Goal: Task Accomplishment & Management: Use online tool/utility

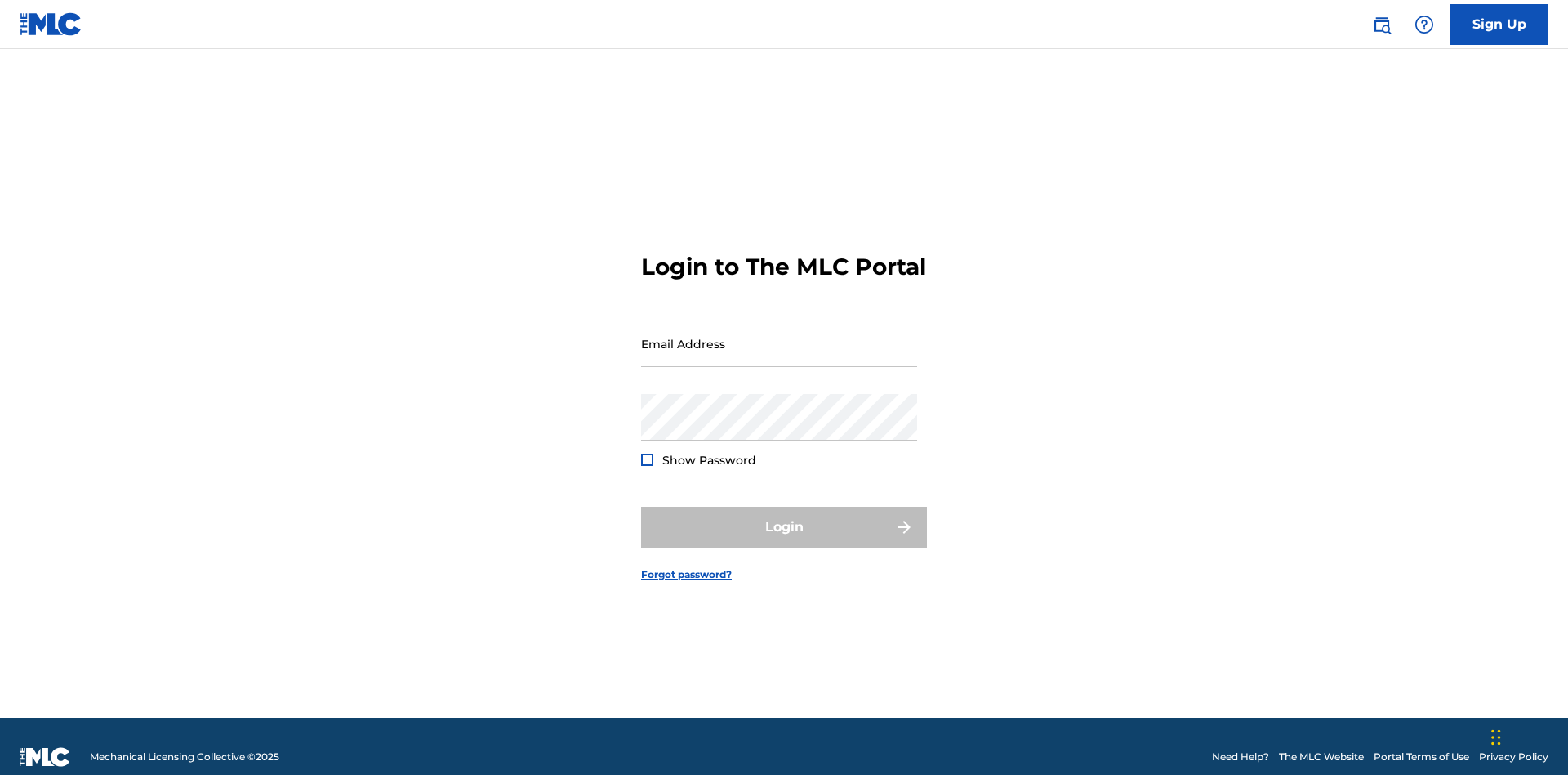
scroll to position [21, 0]
click at [779, 336] on input "Email Address" at bounding box center [779, 344] width 276 height 47
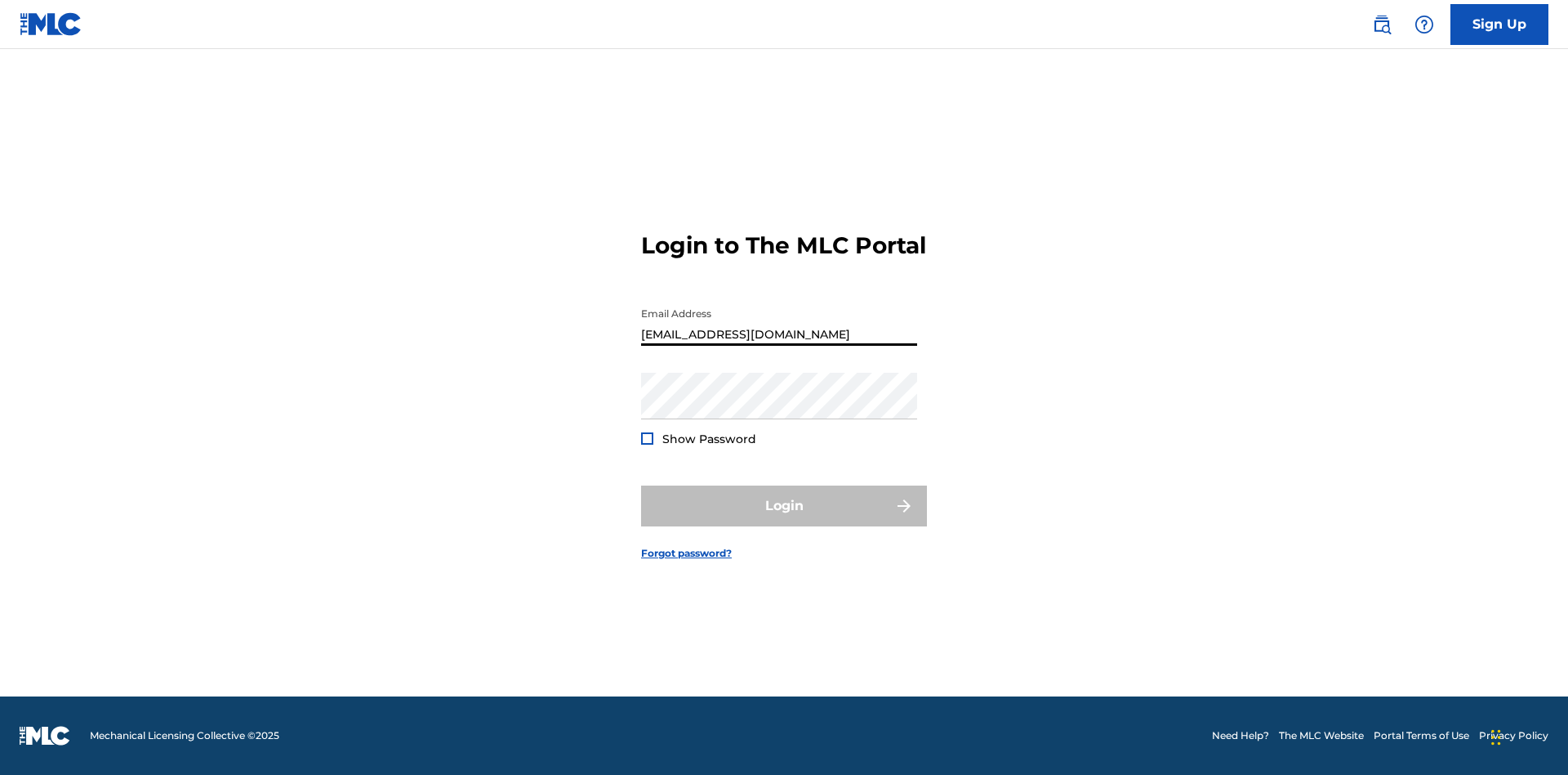
type input "[EMAIL_ADDRESS][DOMAIN_NAME]"
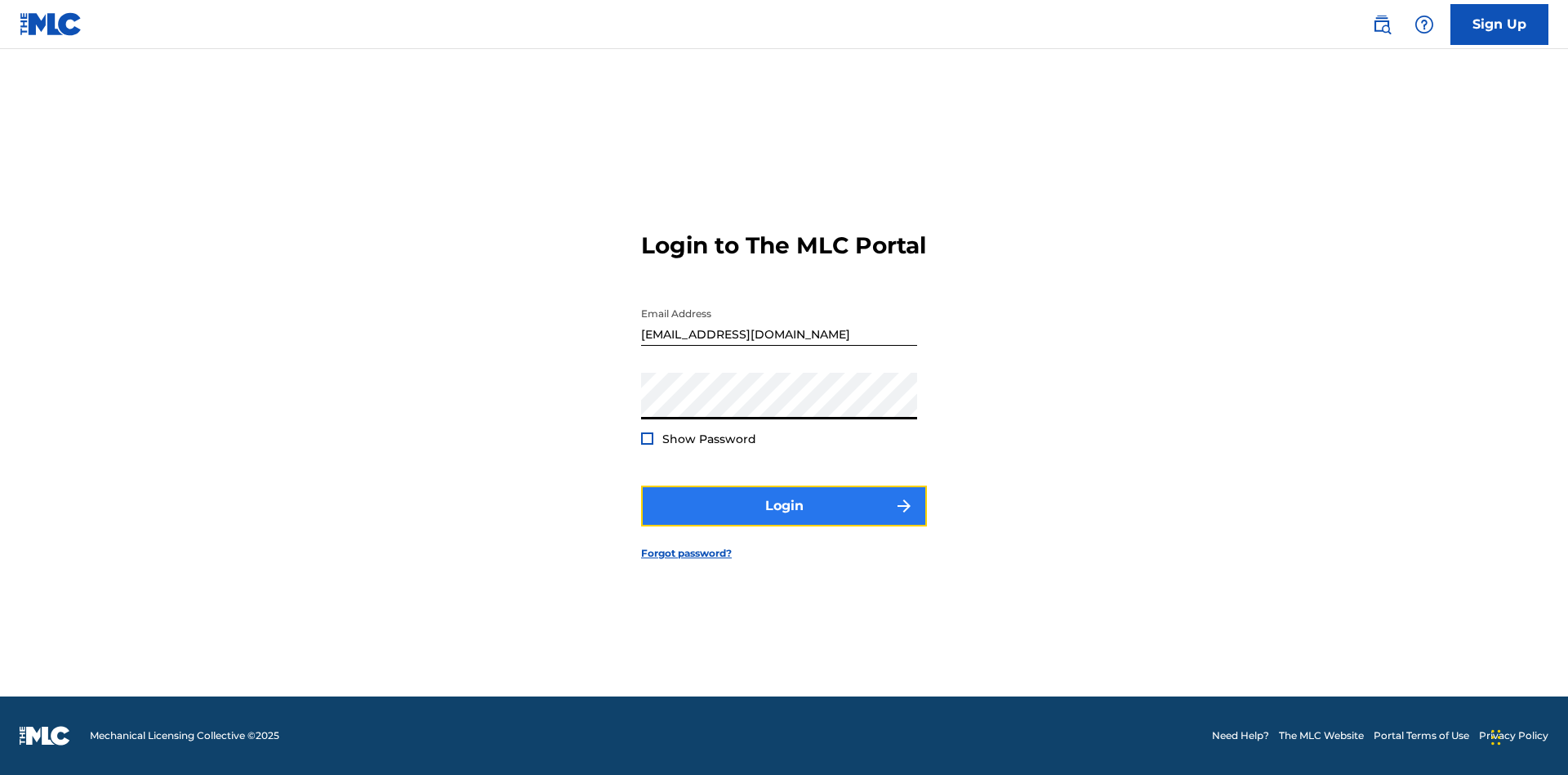
click at [784, 520] on button "Login" at bounding box center [784, 506] width 286 height 41
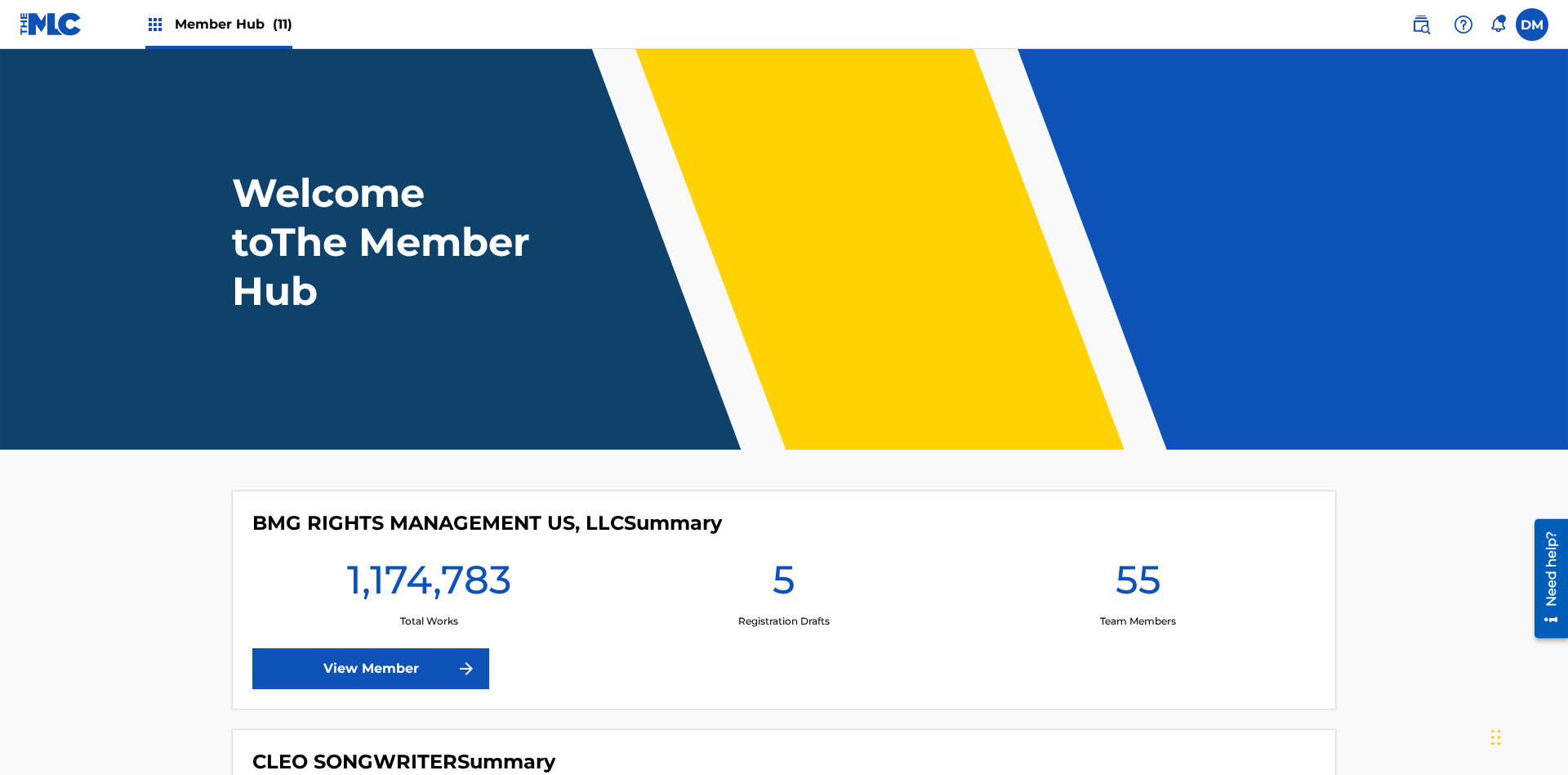
click at [233, 24] on span "Member Hub (11)" at bounding box center [233, 24] width 117 height 19
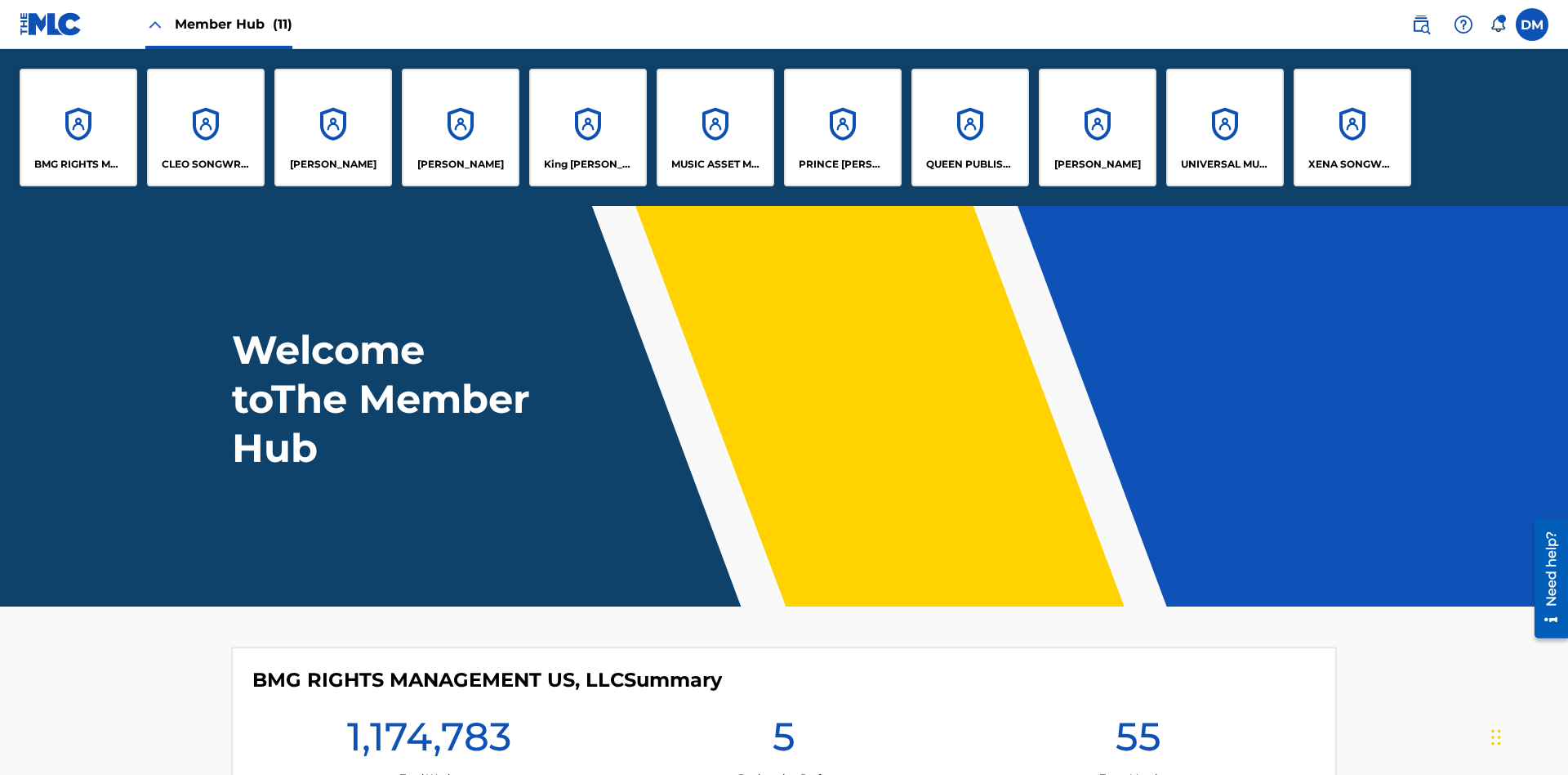
scroll to position [59, 0]
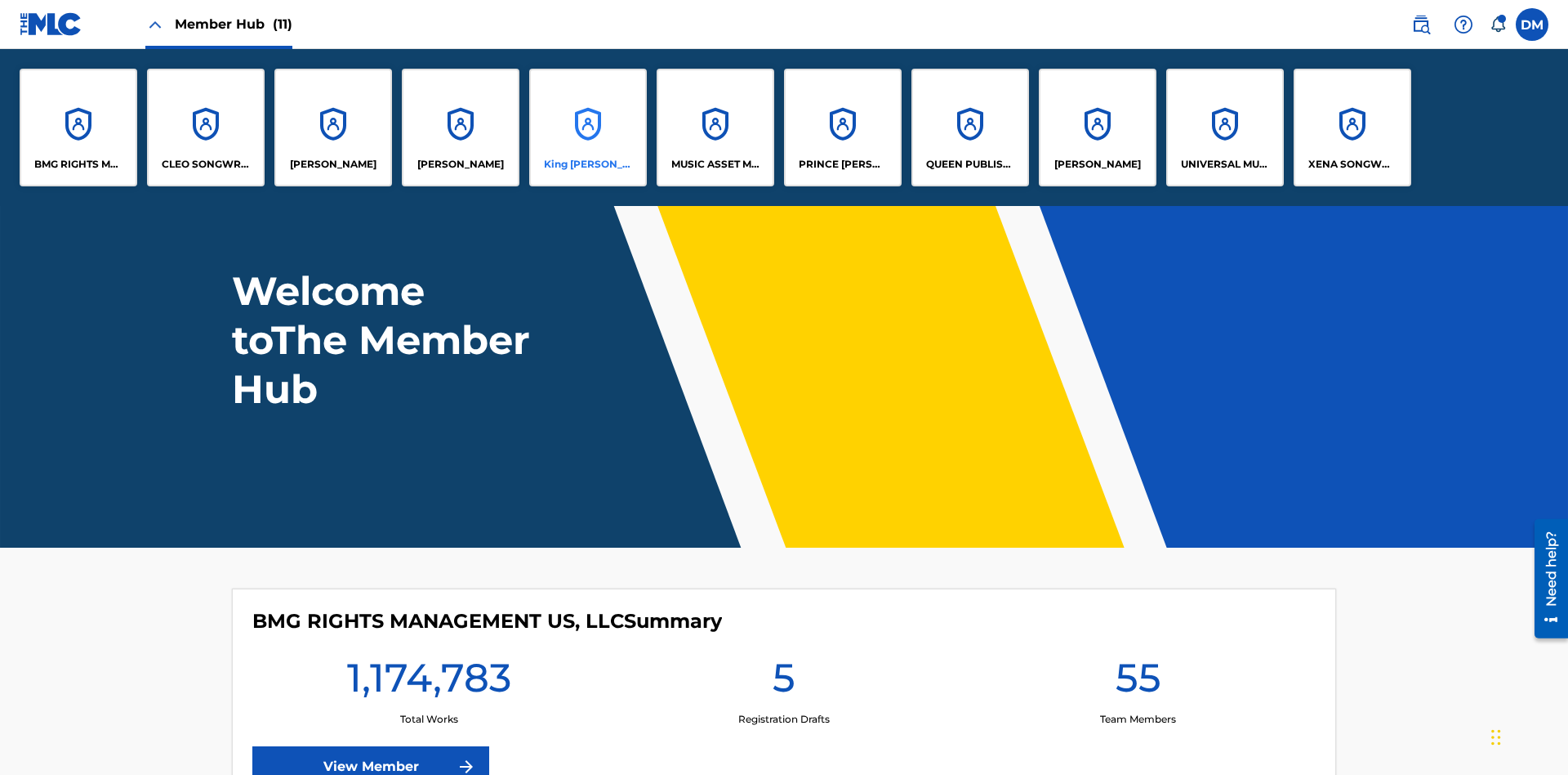
click at [587, 164] on p "King [PERSON_NAME]" at bounding box center [589, 164] width 89 height 15
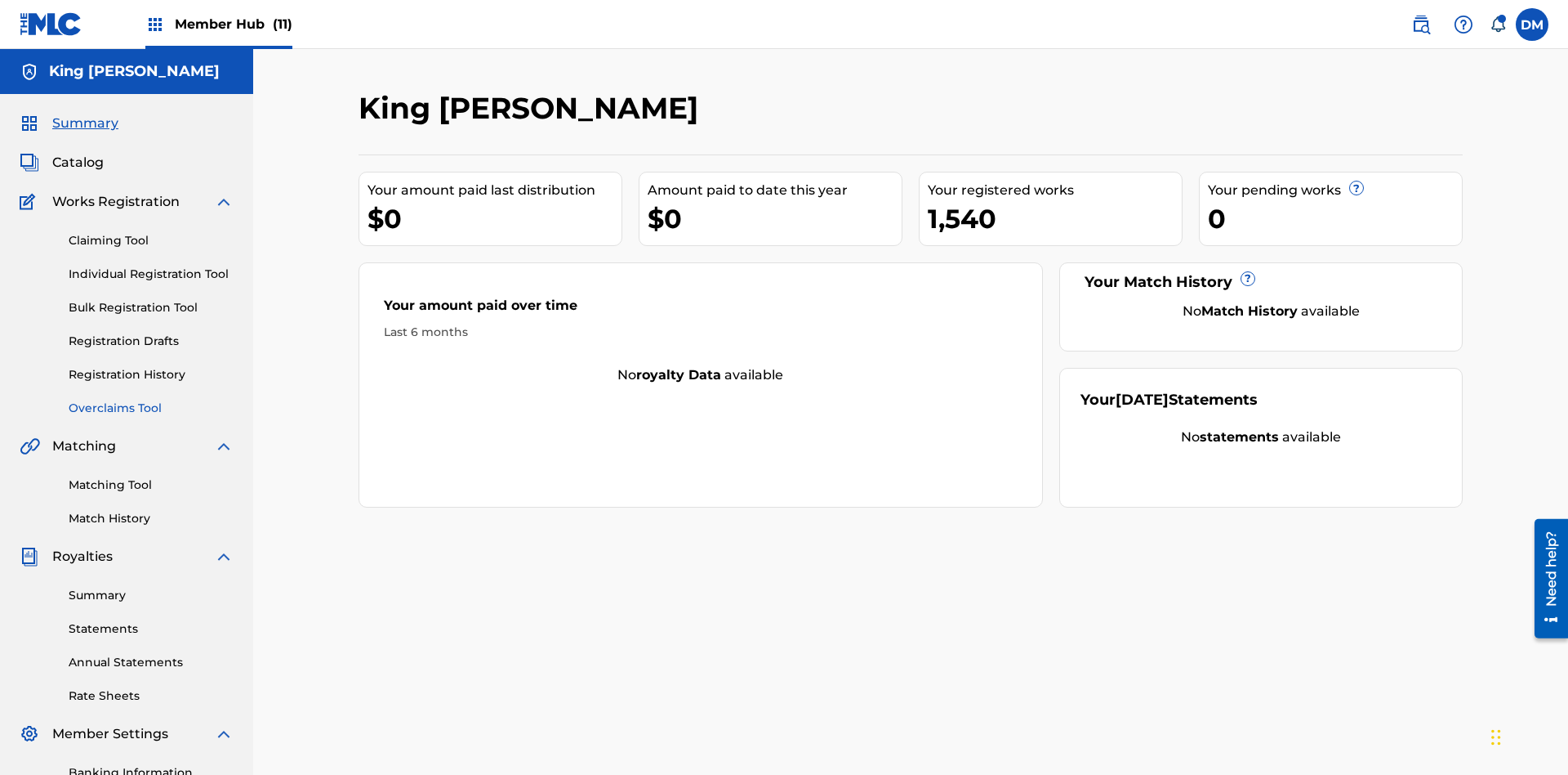
click at [151, 399] on link "Overclaims Tool" at bounding box center [151, 408] width 165 height 17
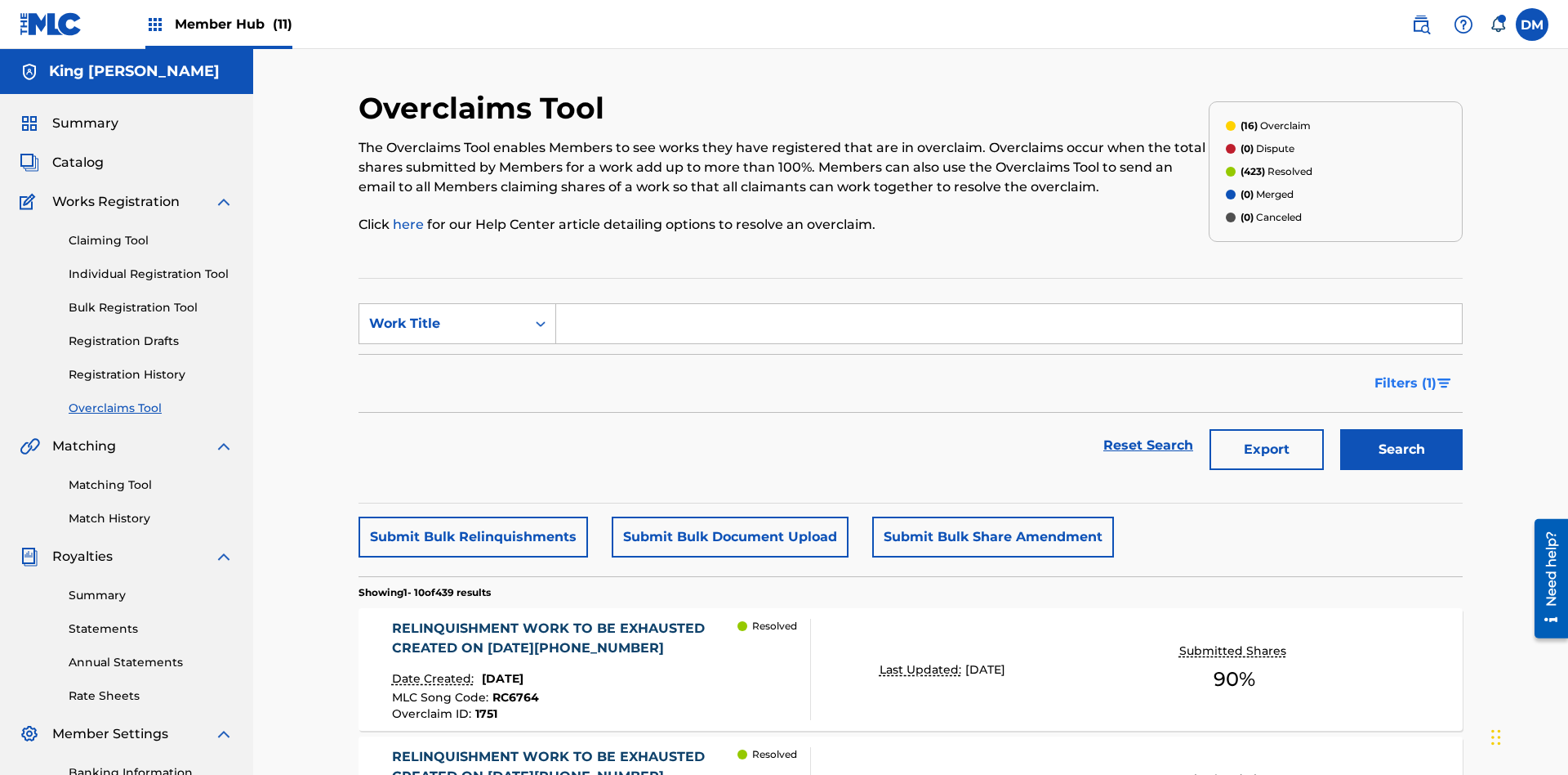
click at [1405, 373] on span "Filters ( 1 )" at bounding box center [1406, 383] width 62 height 20
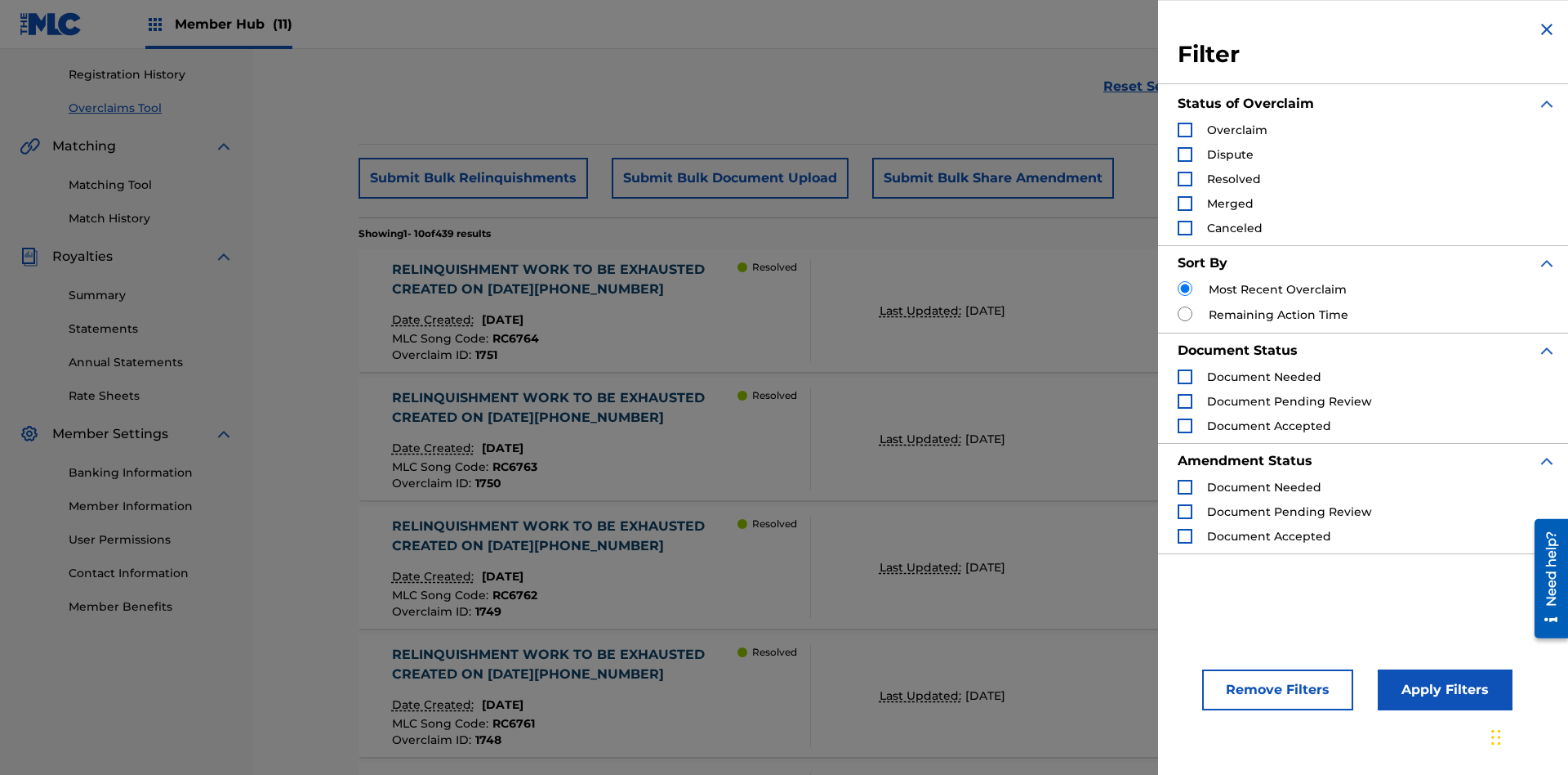
click at [1185, 130] on div "Search Form" at bounding box center [1185, 130] width 15 height 15
click at [1443, 690] on button "Apply Filters" at bounding box center [1445, 690] width 134 height 41
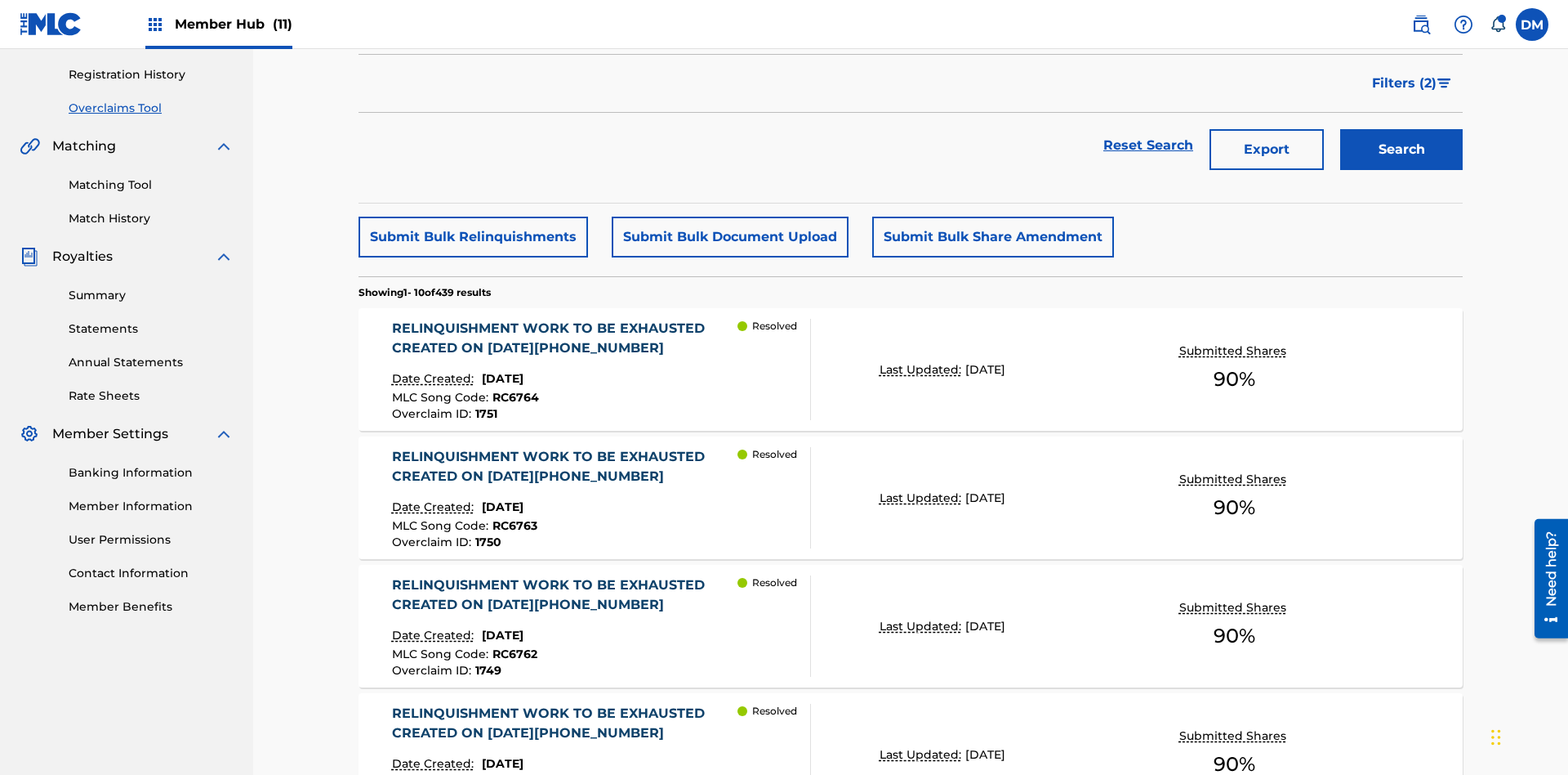
scroll to position [239, 0]
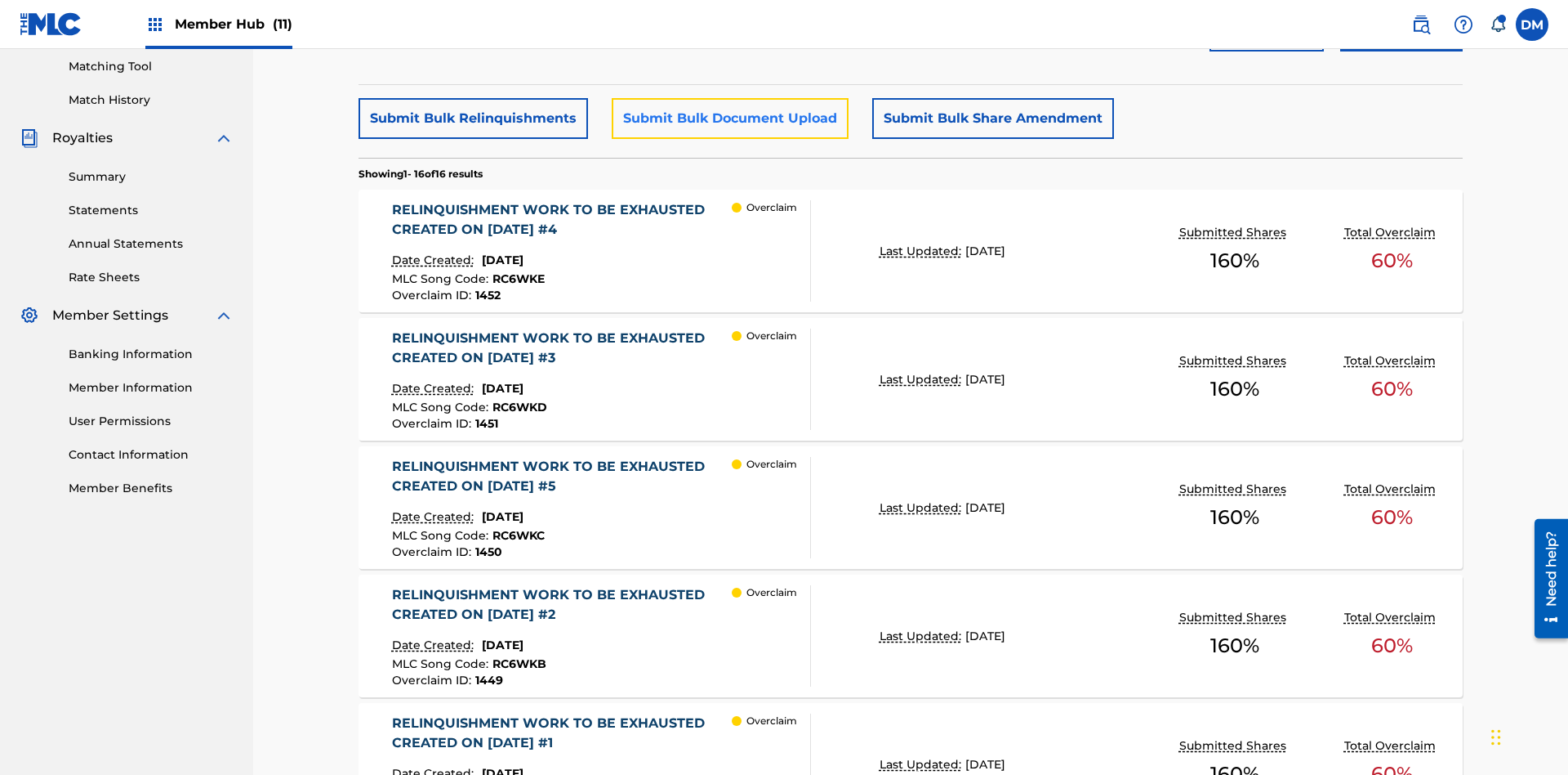
click at [728, 118] on button "Submit Bulk Document Upload" at bounding box center [729, 119] width 237 height 41
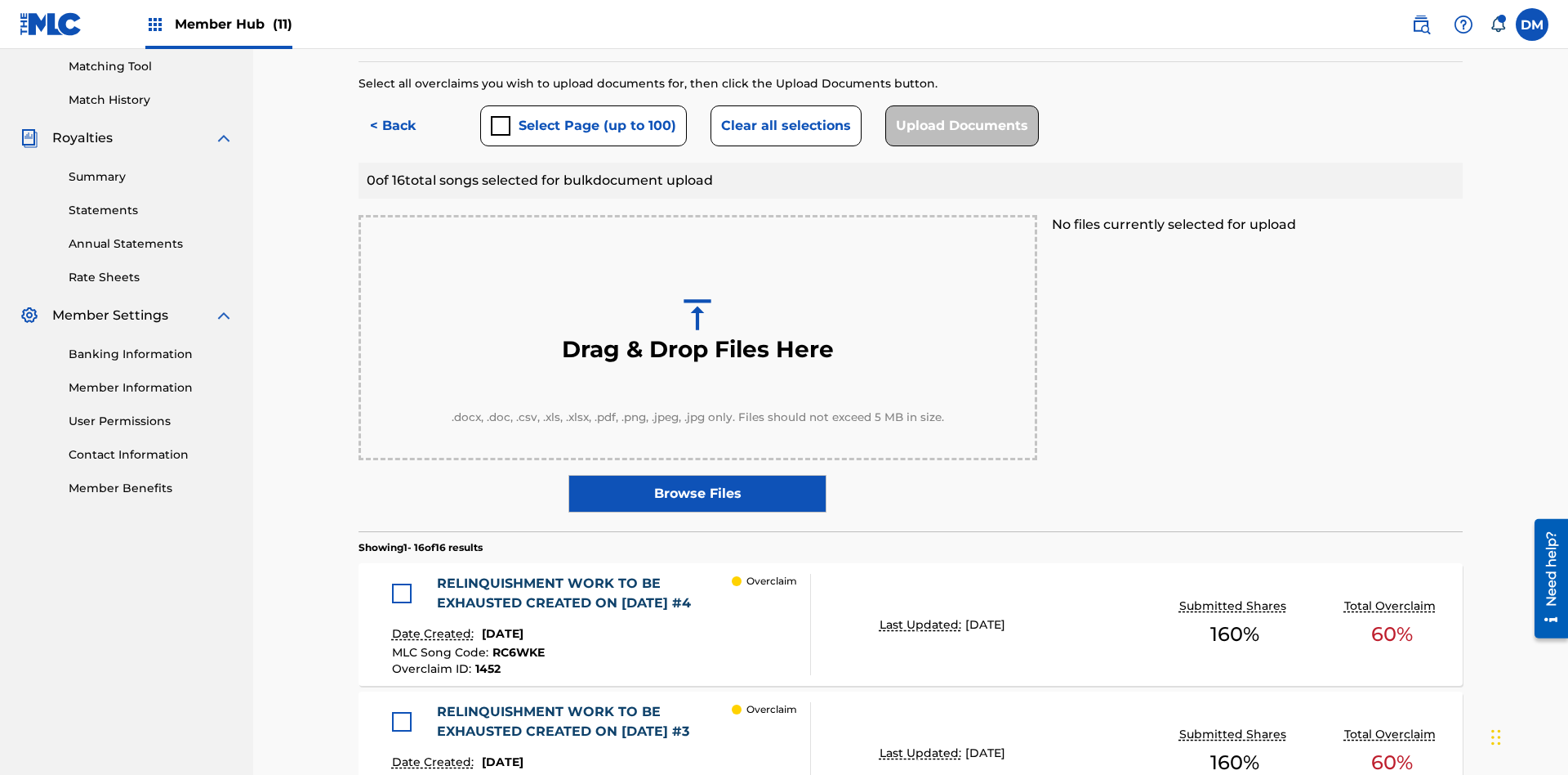
scroll to position [426, 0]
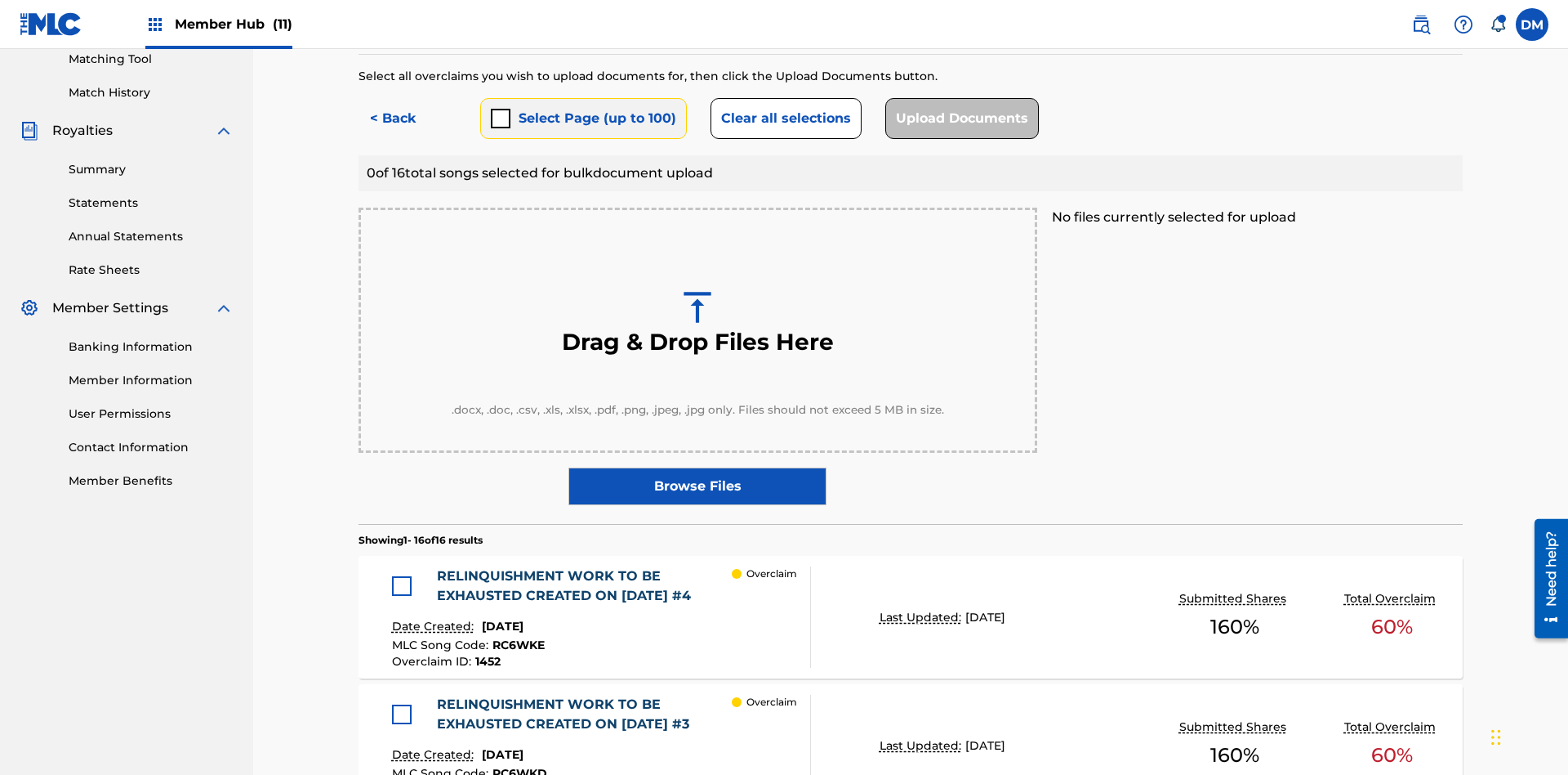
click at [582, 118] on button "Select Page (up to 100)" at bounding box center [584, 119] width 207 height 41
click at [784, 118] on button "Clear all selections" at bounding box center [786, 119] width 151 height 41
click at [406, 576] on div at bounding box center [402, 586] width 20 height 20
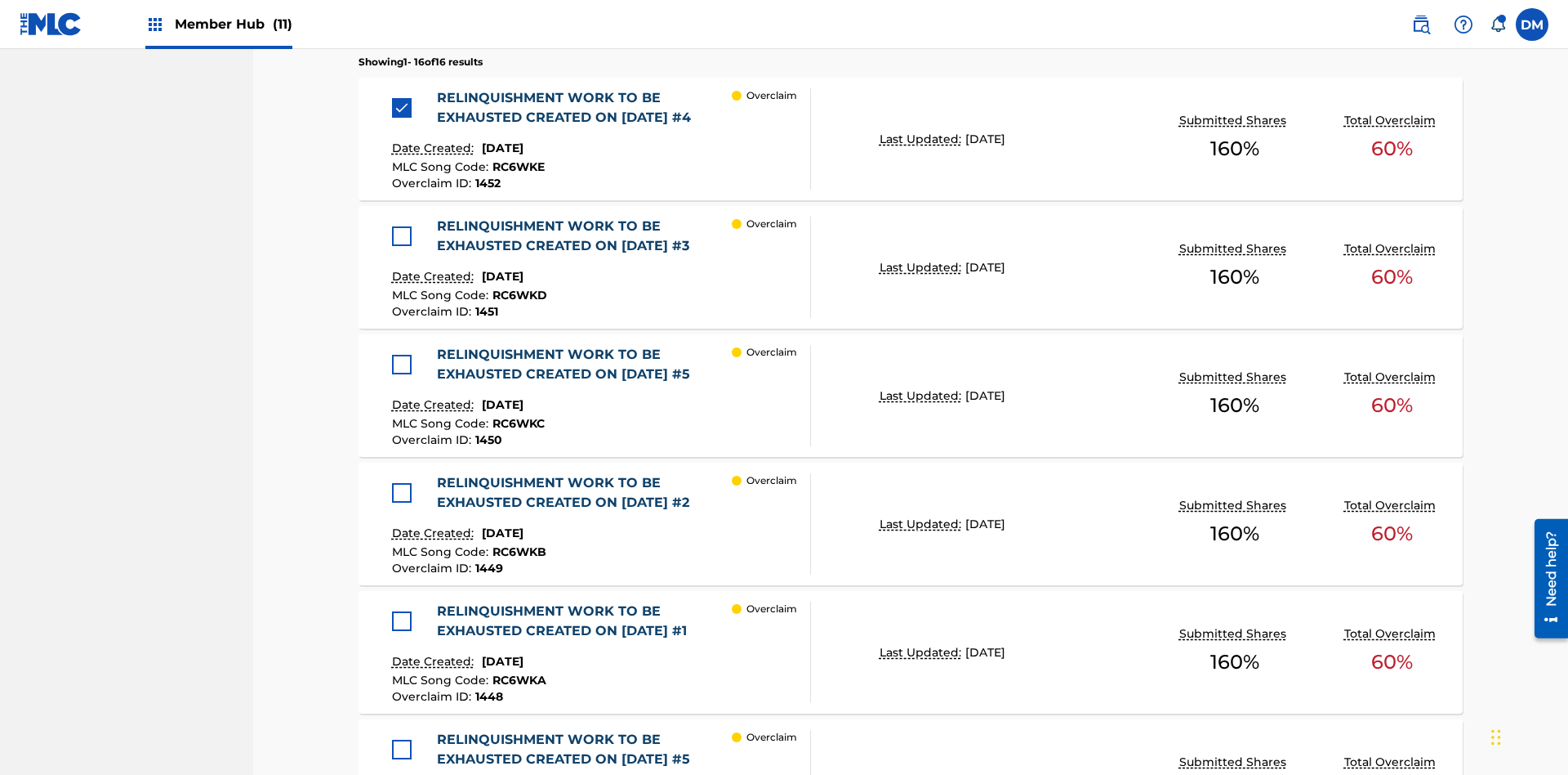
scroll to position [805, 0]
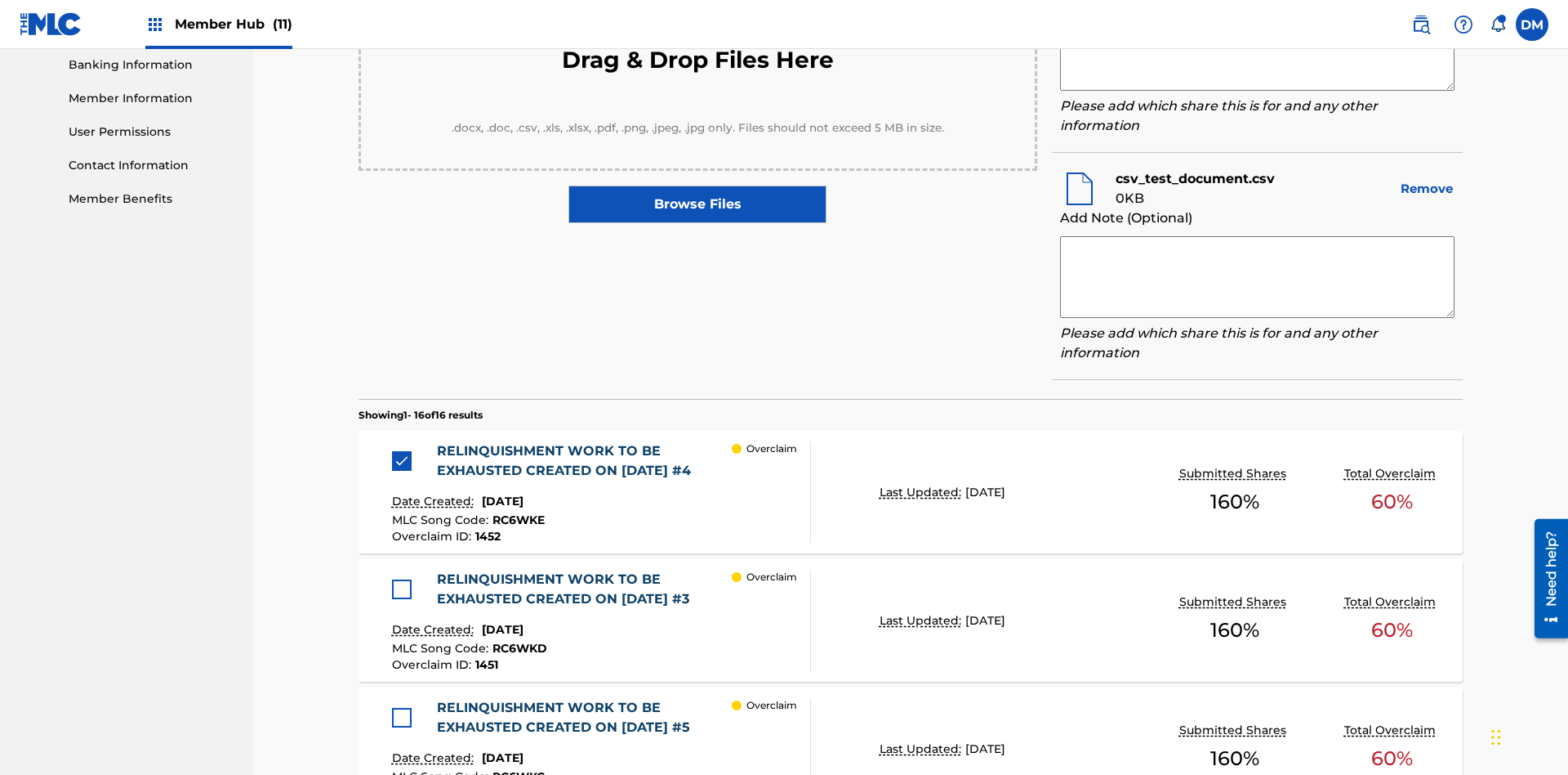
click at [1257, 91] on textarea at bounding box center [1257, 50] width 394 height 82
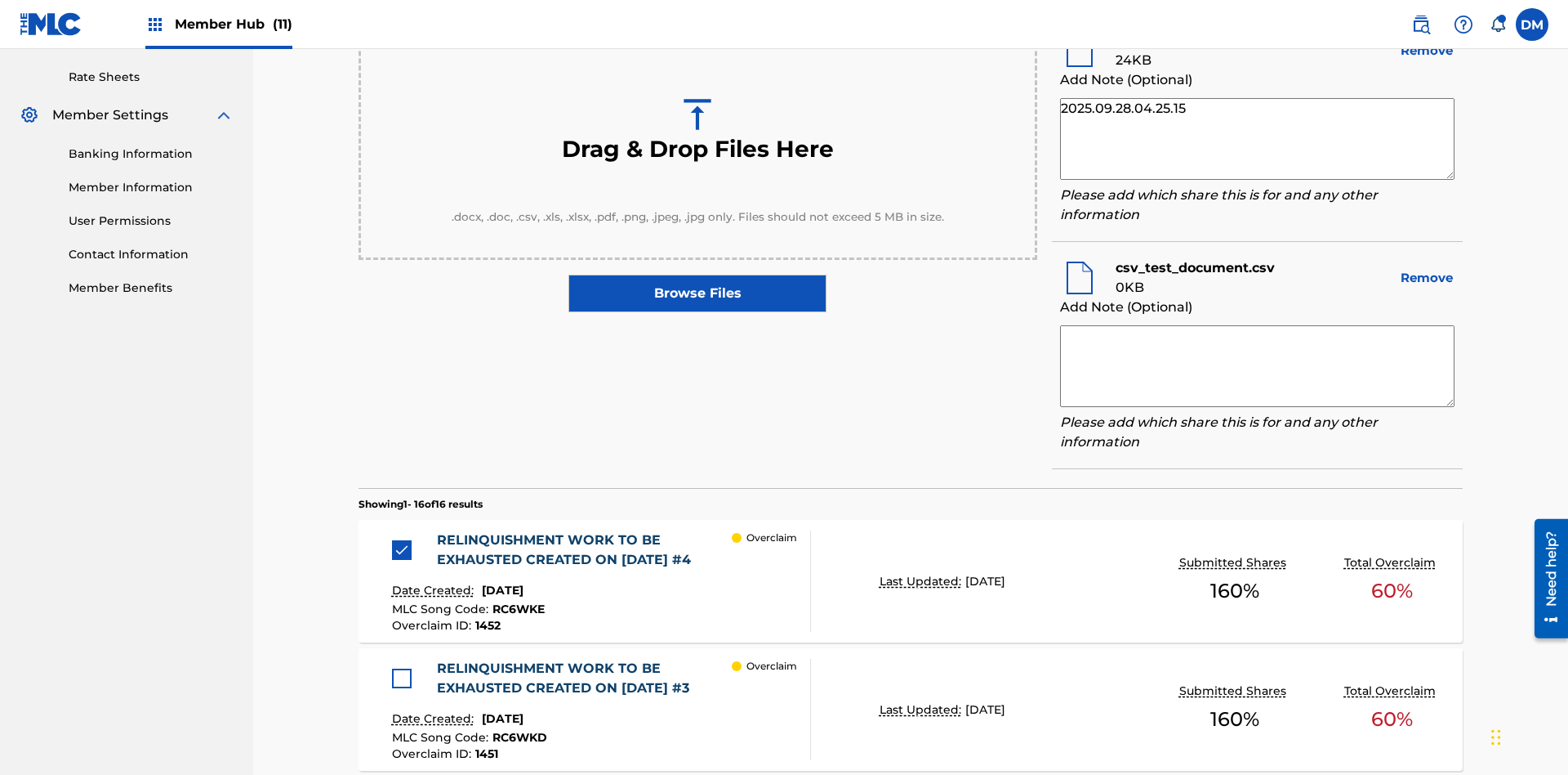
type textarea "2025.09.28.04.25.15"
click at [1257, 362] on textarea at bounding box center [1257, 367] width 394 height 82
type textarea "2025.09.28.04.25.16"
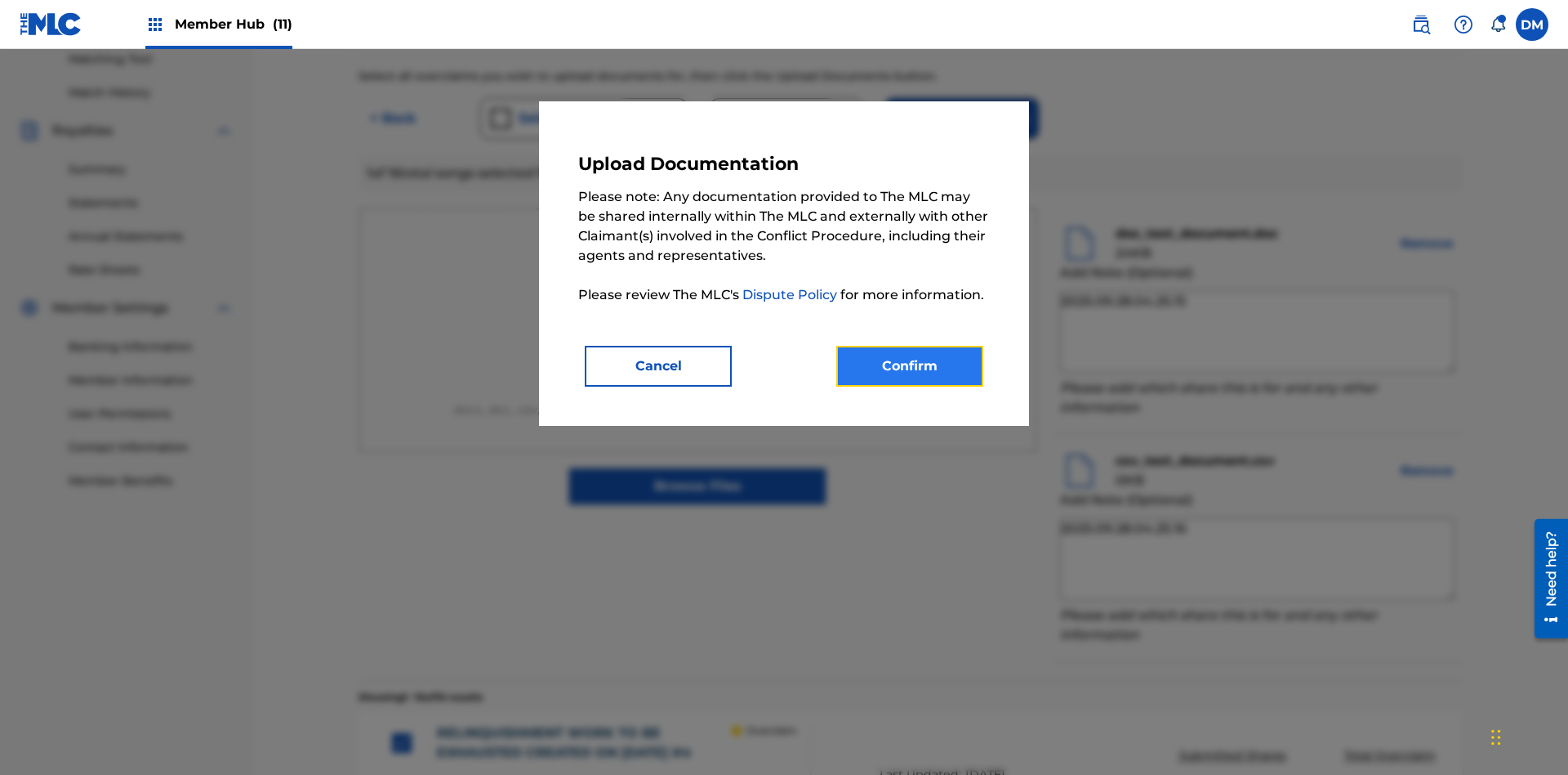
click at [910, 365] on button "Confirm" at bounding box center [909, 366] width 147 height 41
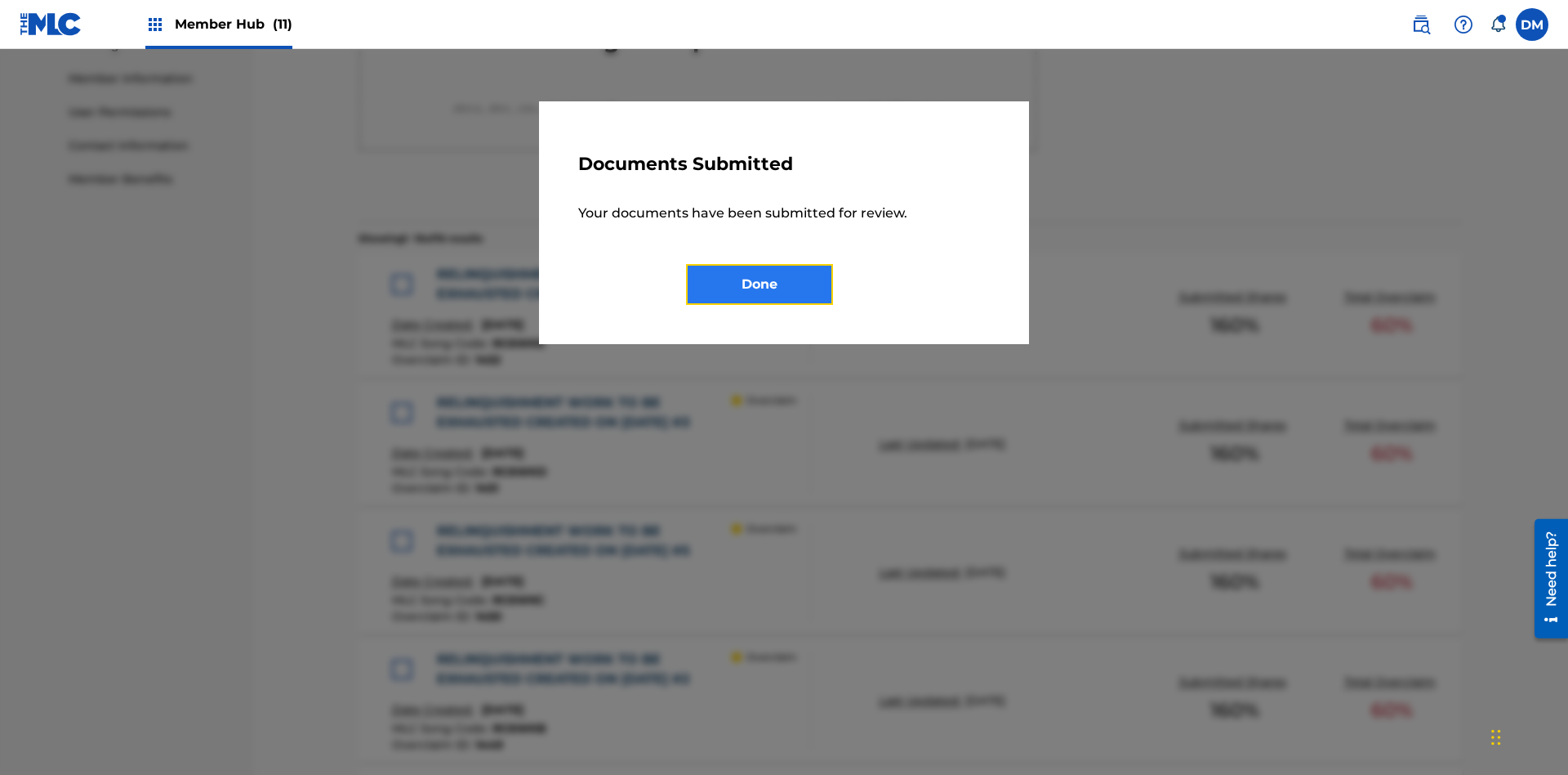
click at [760, 284] on button "Done" at bounding box center [759, 285] width 147 height 41
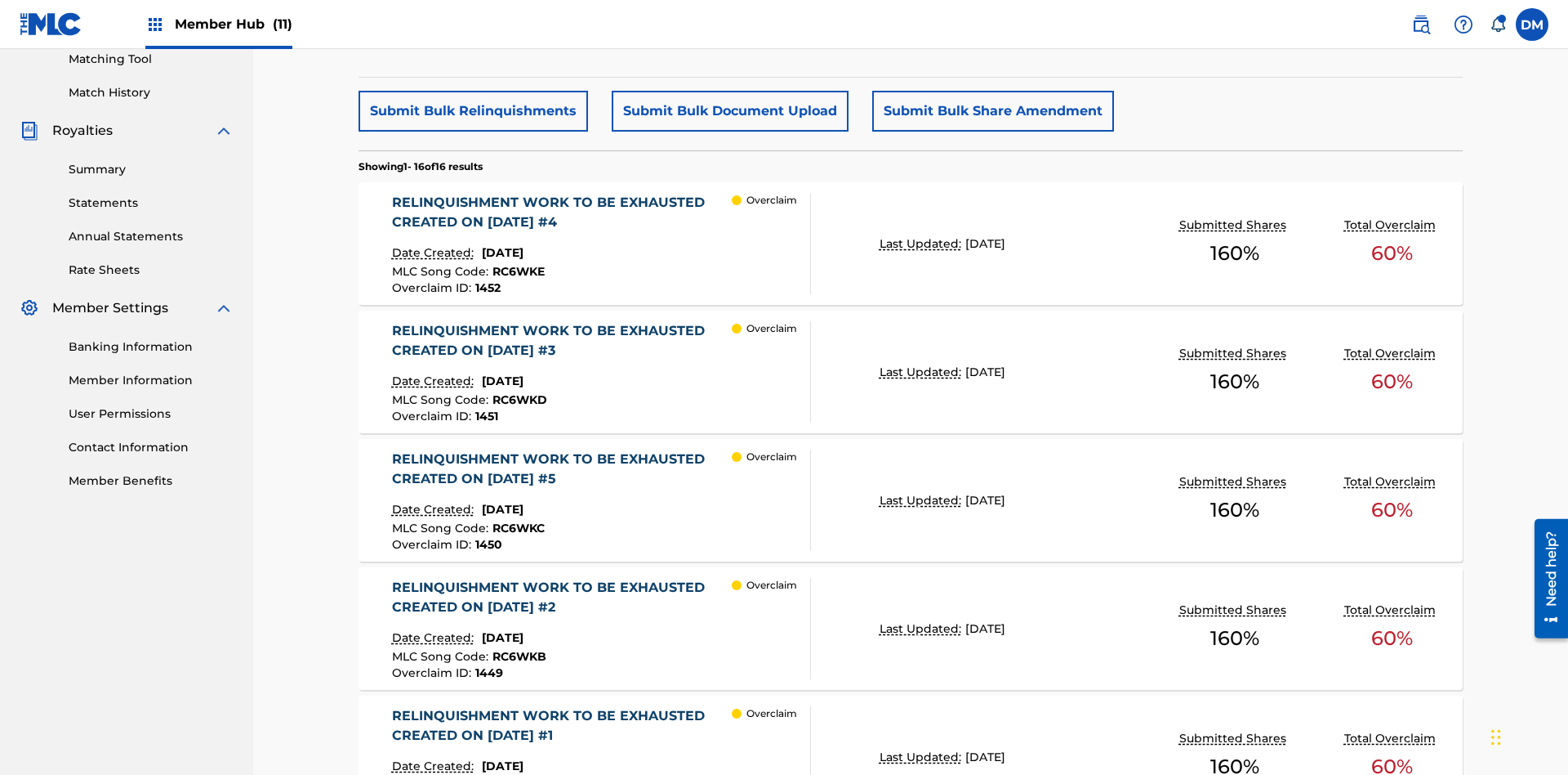
click at [911, 235] on p "Last Updated:" at bounding box center [922, 244] width 86 height 17
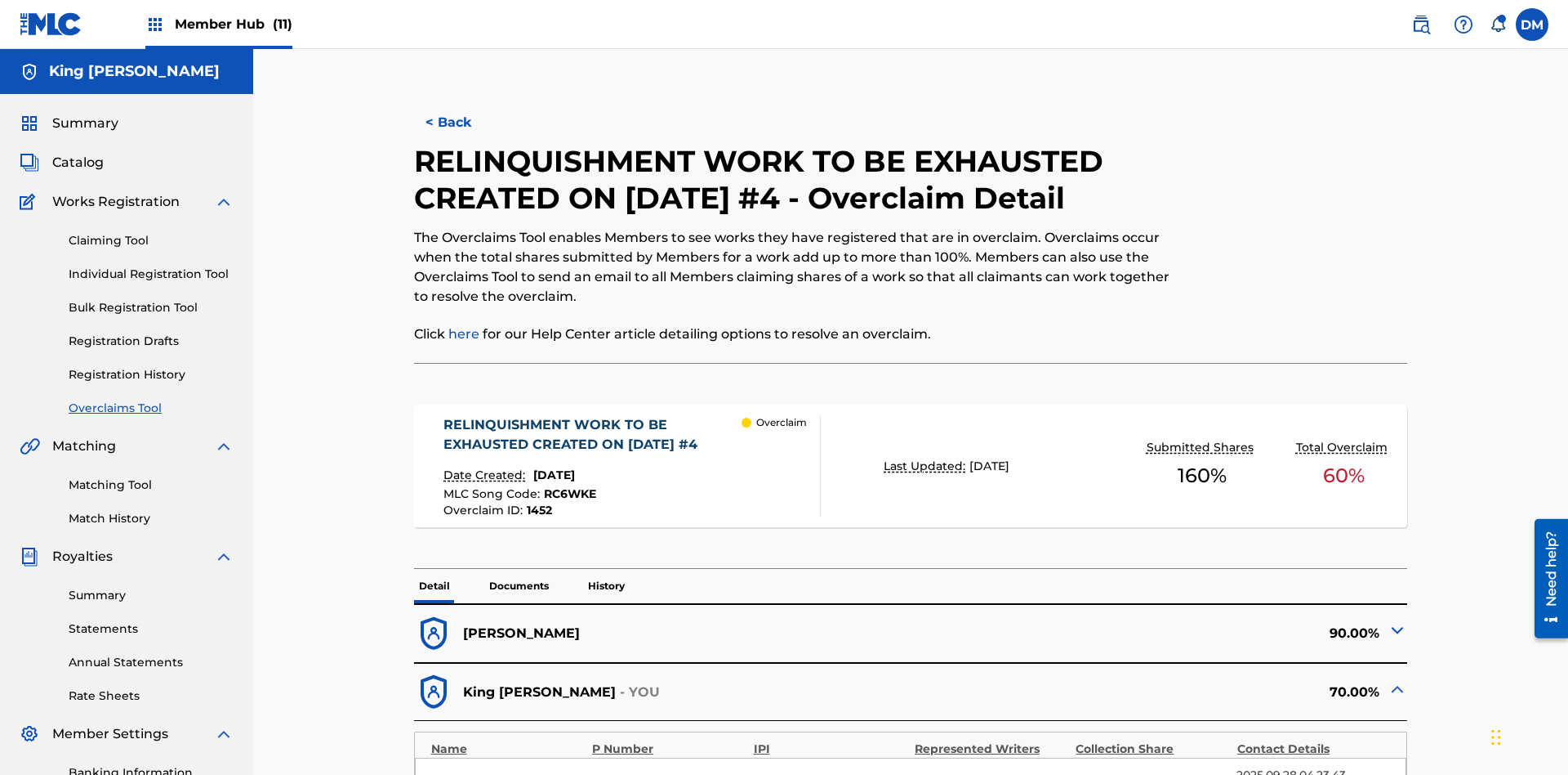
click at [518, 569] on p "Documents" at bounding box center [519, 586] width 70 height 34
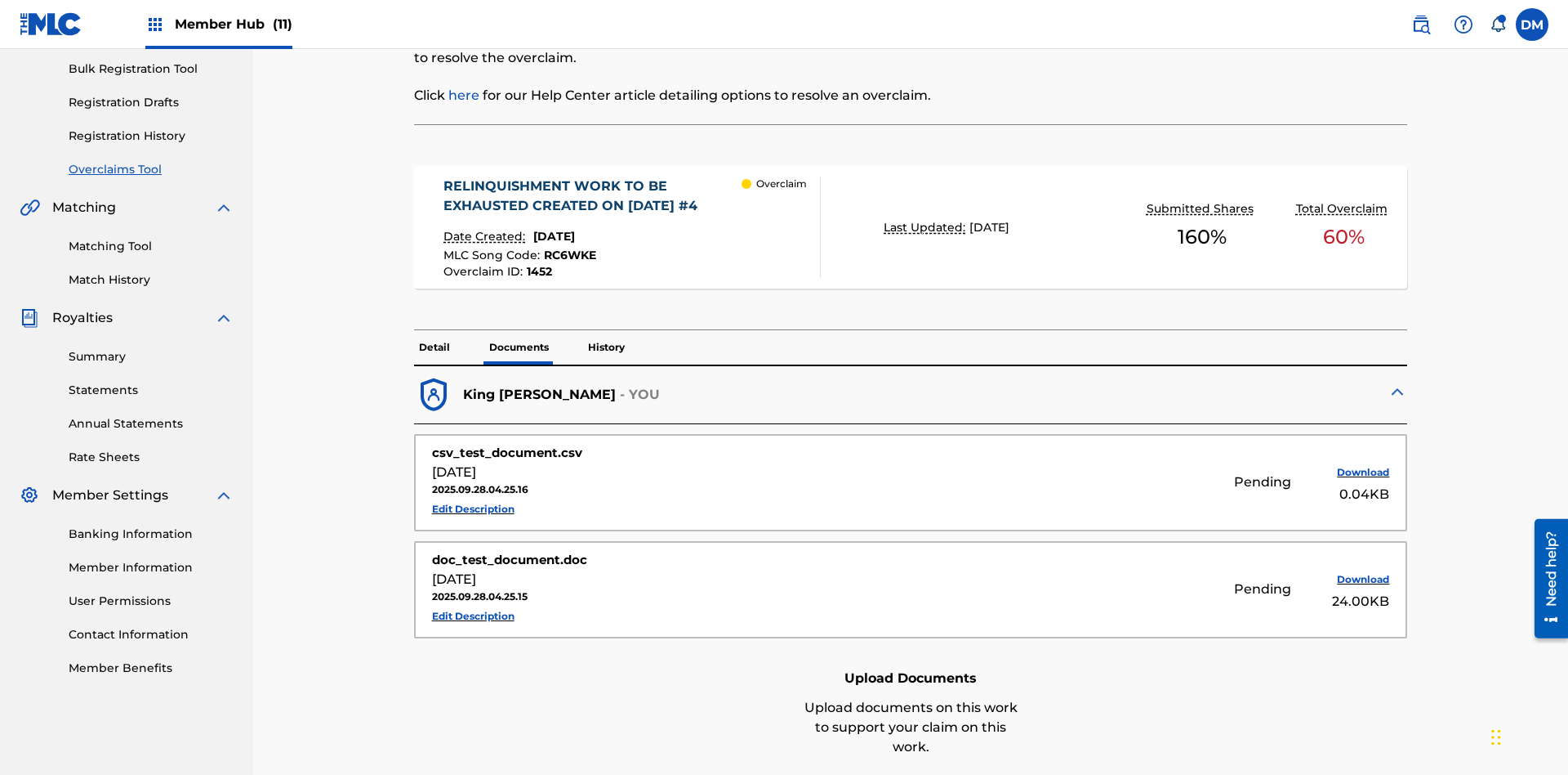
scroll to position [444, 0]
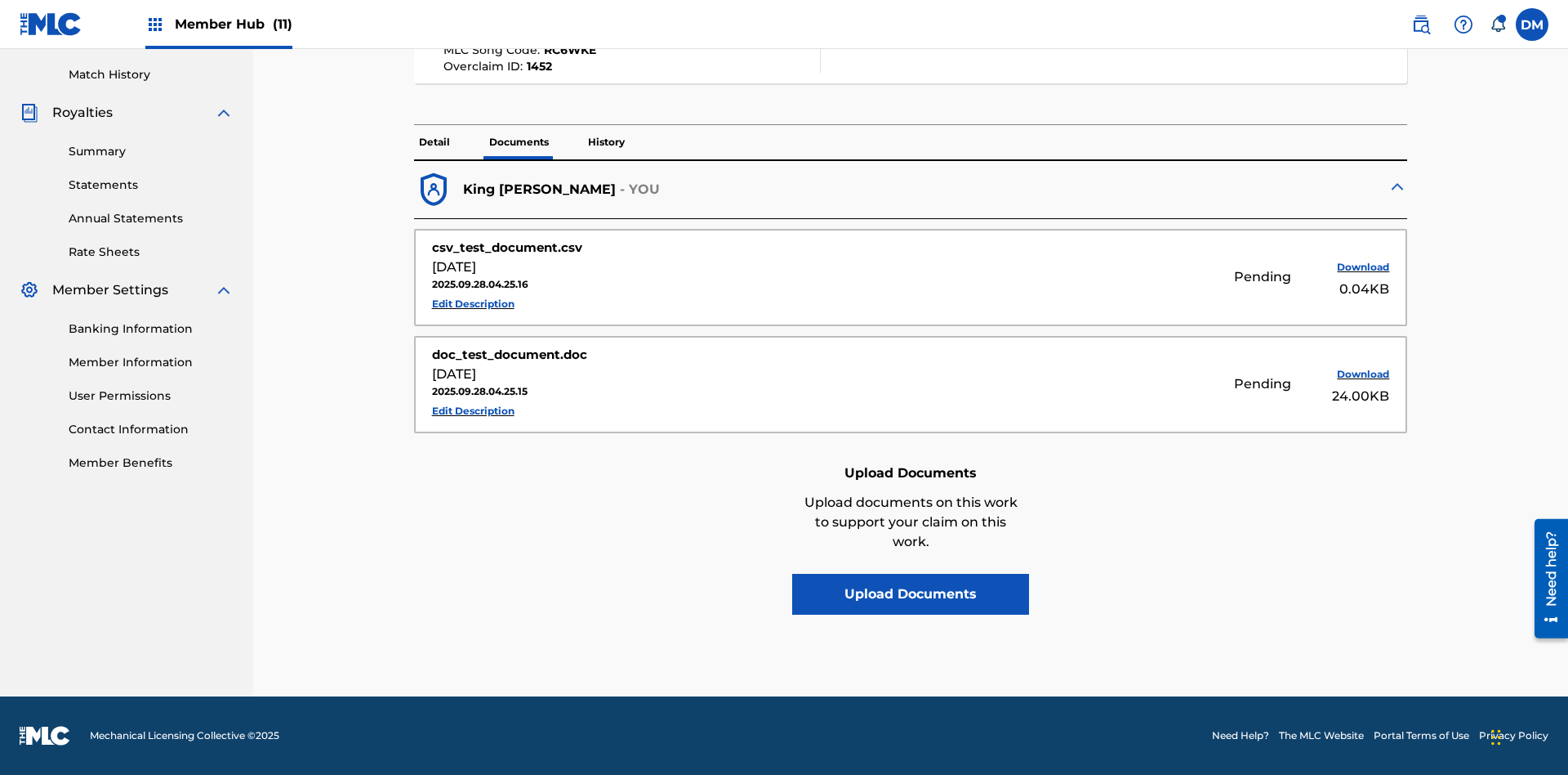
click at [605, 142] on p "History" at bounding box center [606, 142] width 47 height 34
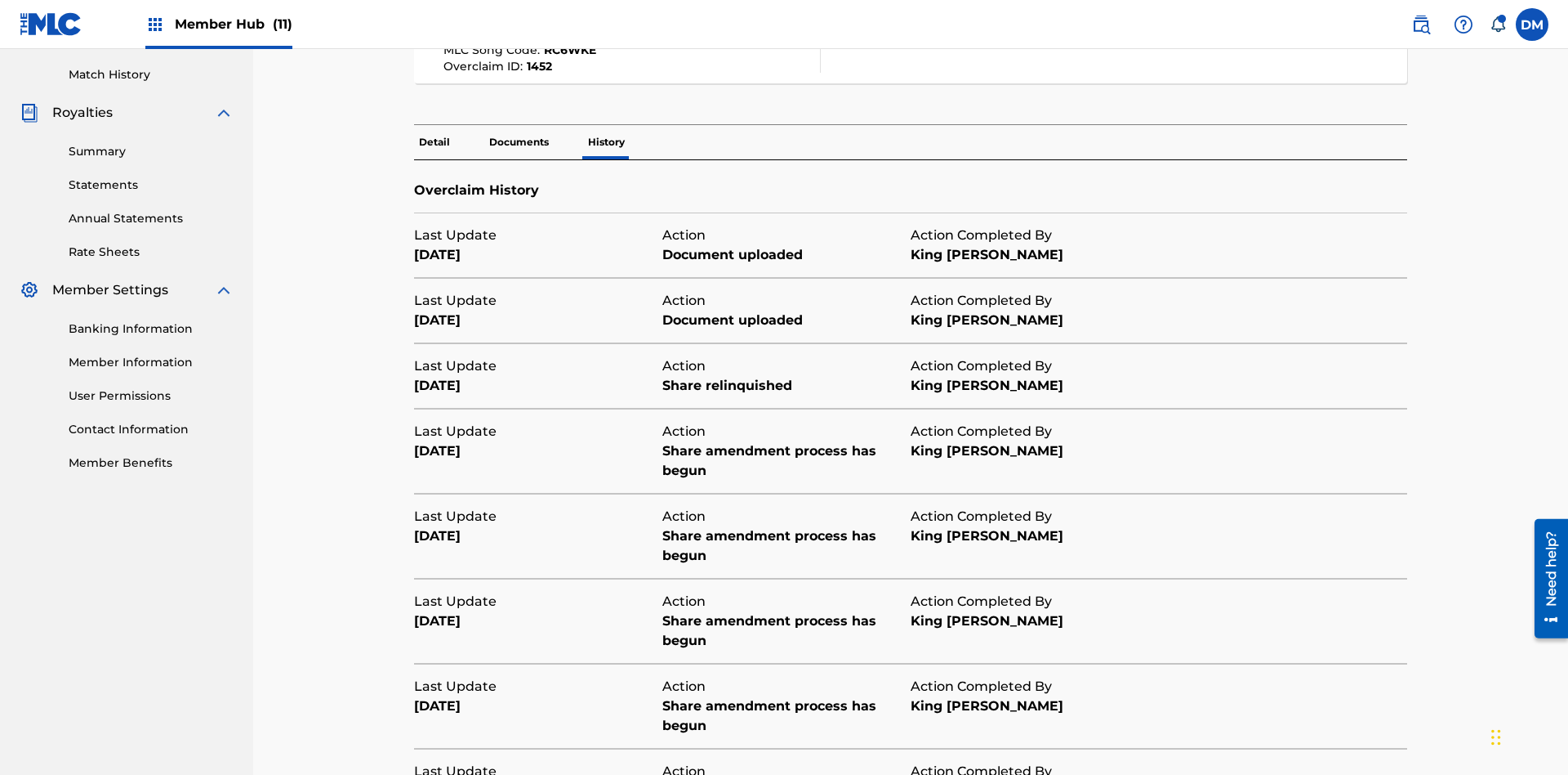
scroll to position [590, 0]
